Goal: Transaction & Acquisition: Obtain resource

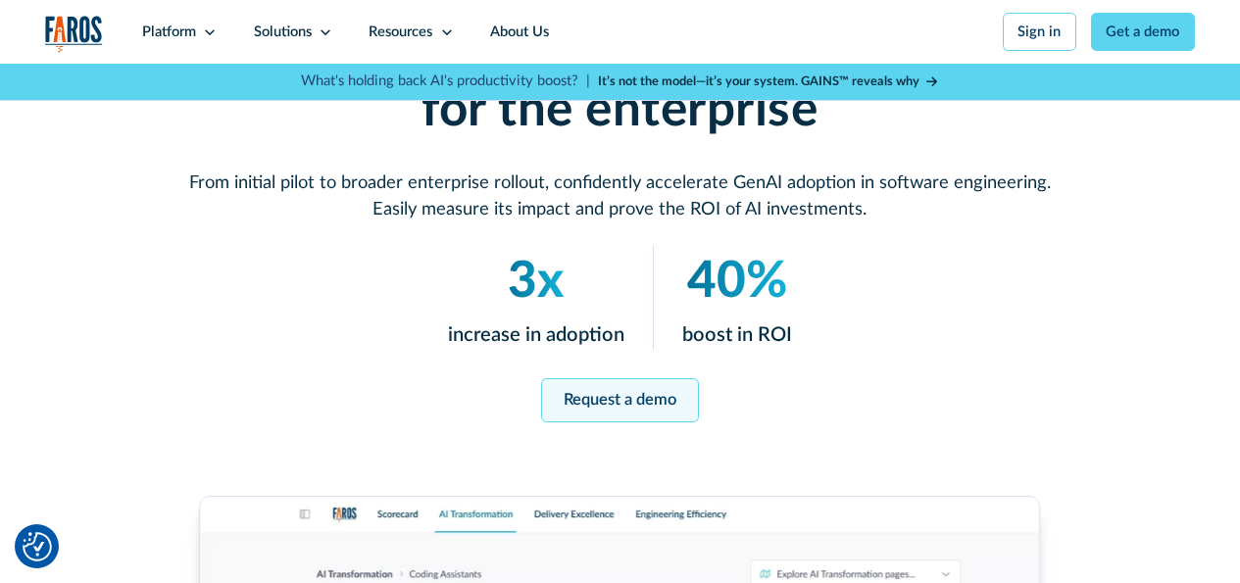
click at [653, 417] on link "Request a demo" at bounding box center [620, 400] width 158 height 44
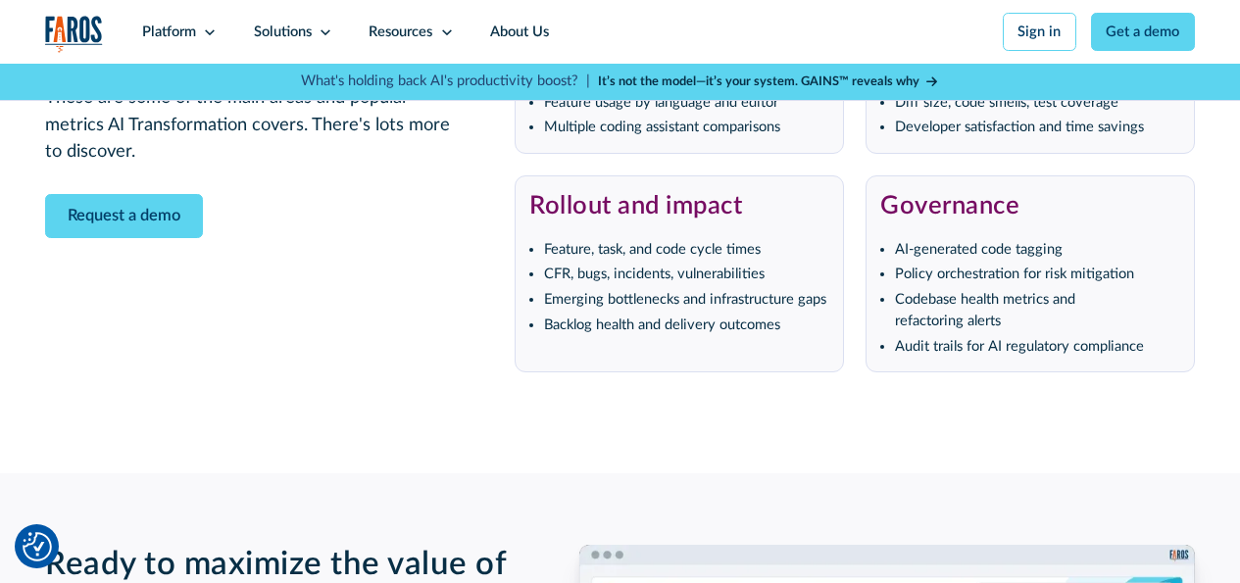
scroll to position [3819, 0]
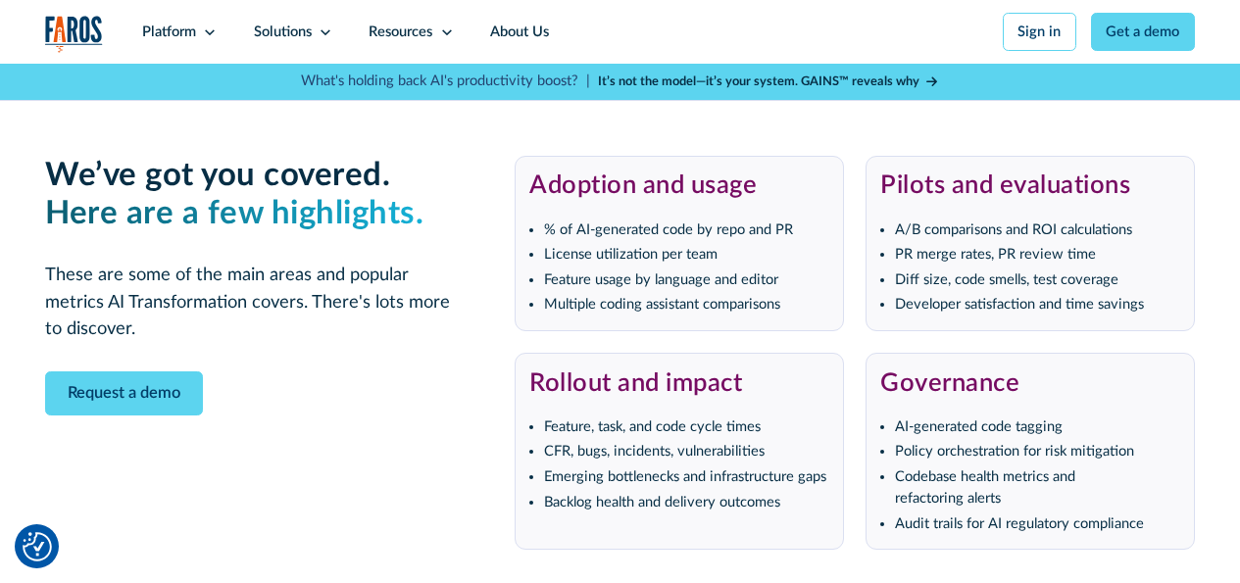
click at [931, 77] on icon at bounding box center [931, 81] width 11 height 13
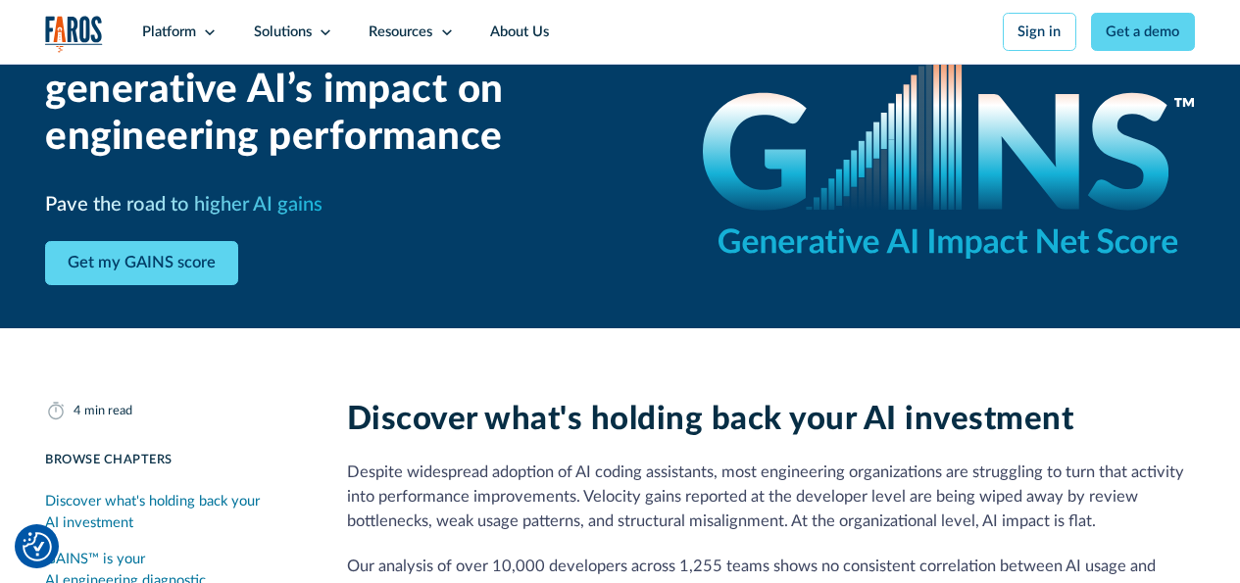
scroll to position [196, 0]
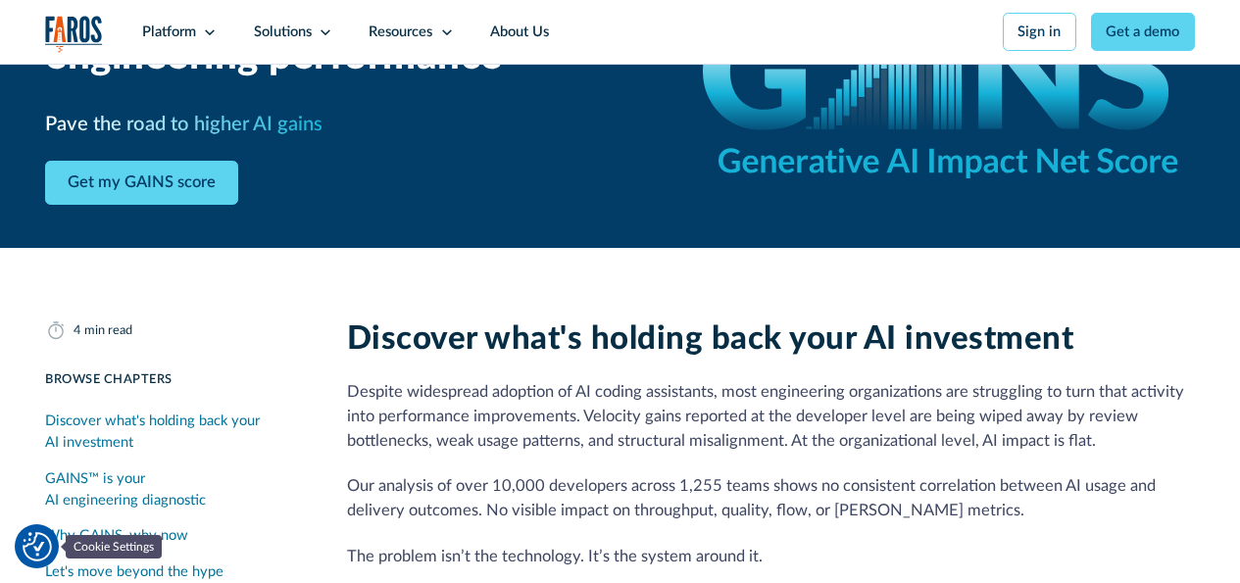
click at [34, 536] on img "Cookie Settings" at bounding box center [37, 546] width 29 height 29
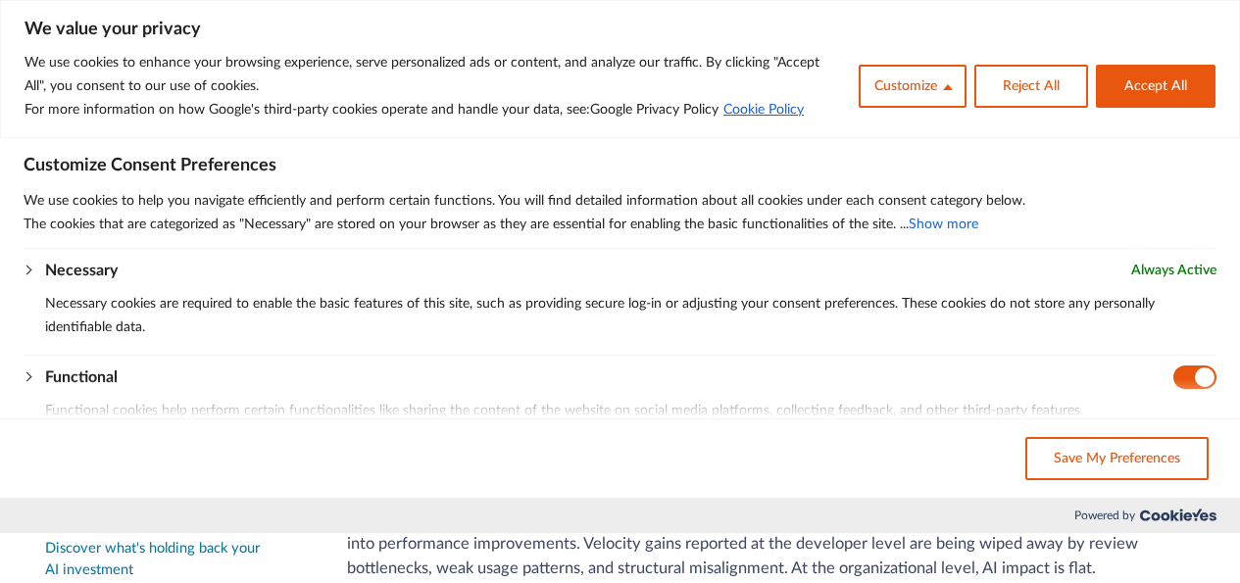
scroll to position [0, 0]
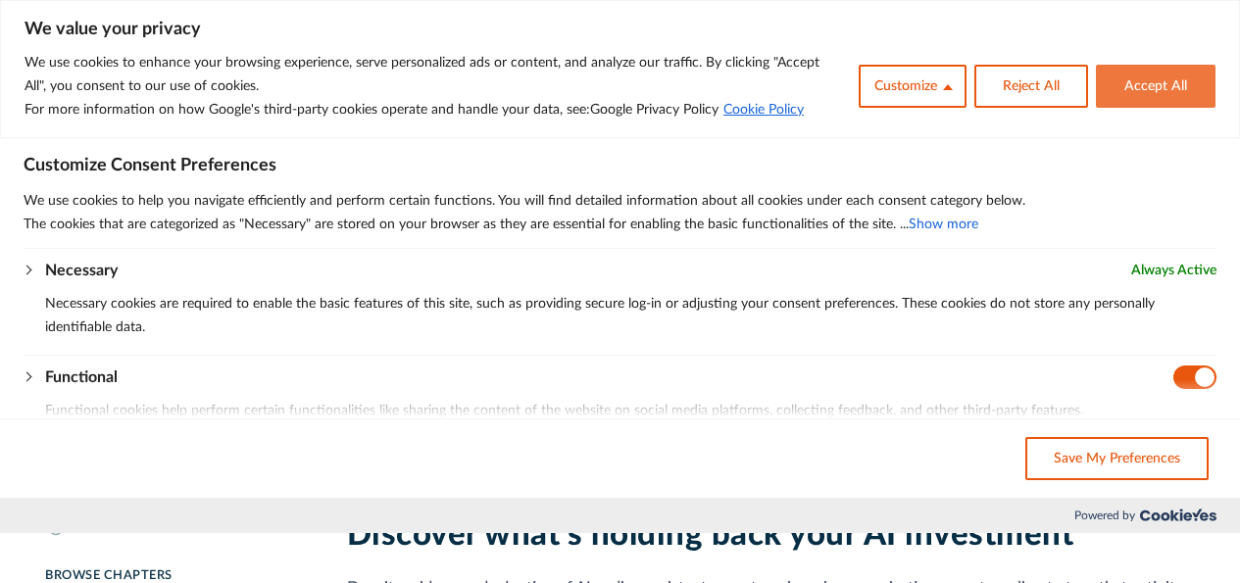
click at [1179, 96] on button "Accept All" at bounding box center [1156, 86] width 120 height 43
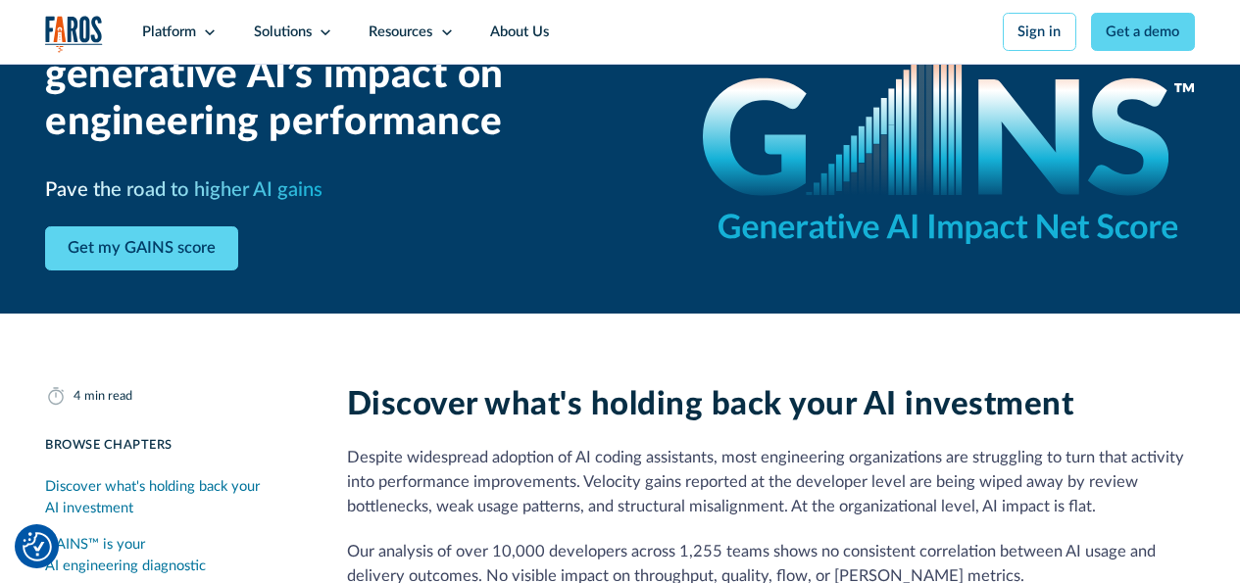
scroll to position [588, 0]
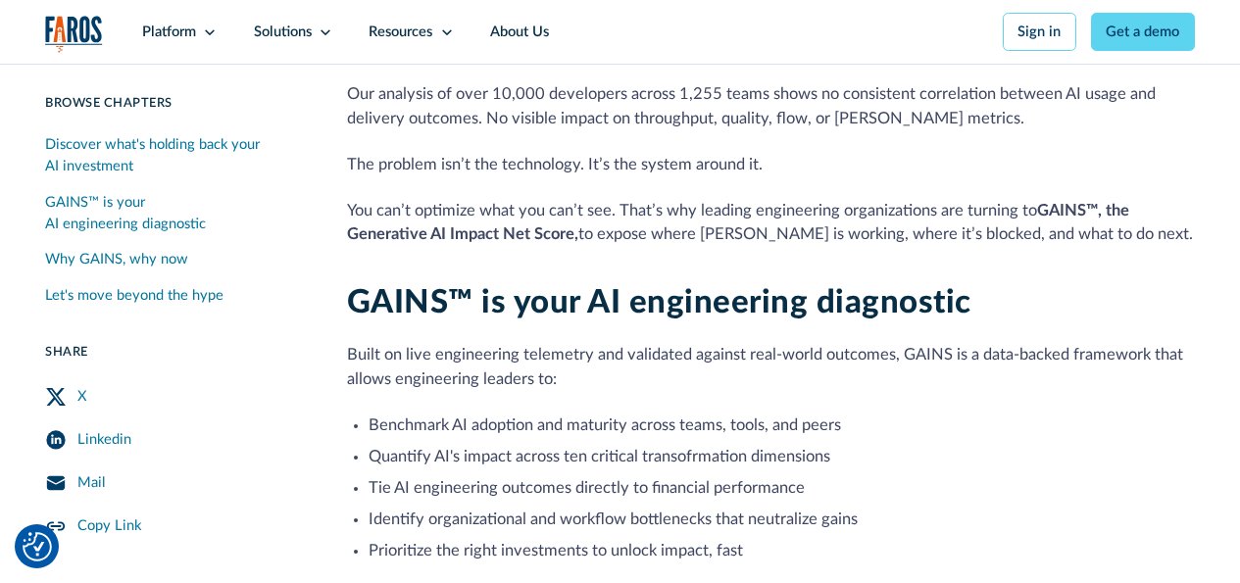
click at [96, 486] on div "Mail" at bounding box center [90, 483] width 27 height 22
